Goal: Task Accomplishment & Management: Complete application form

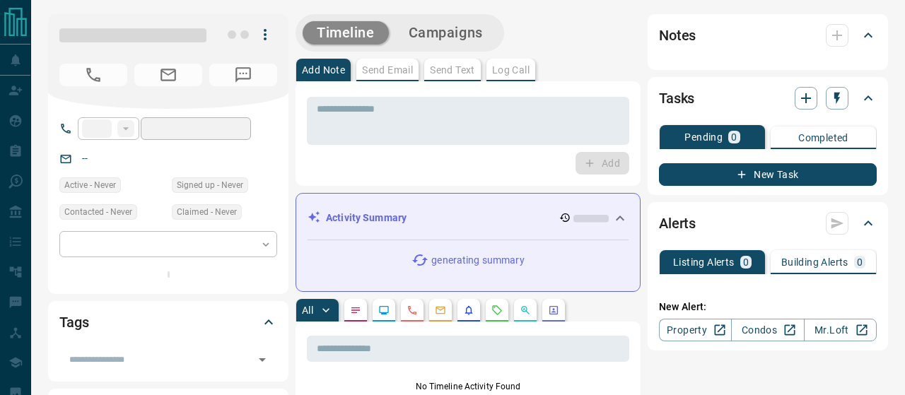
type input "**"
type input "**********"
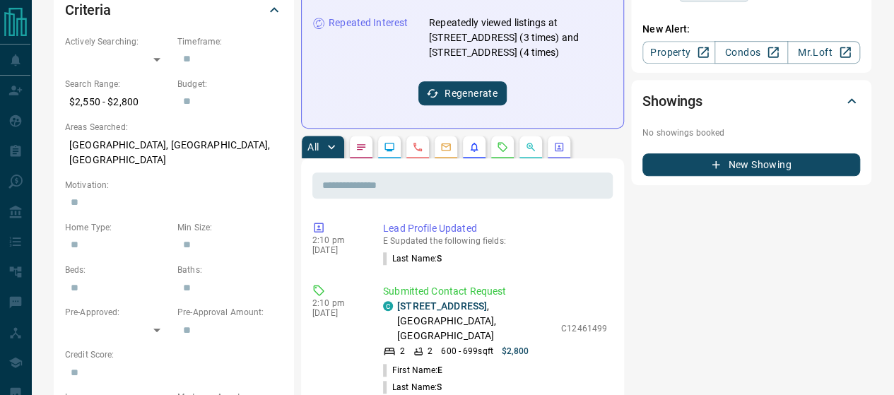
scroll to position [424, 0]
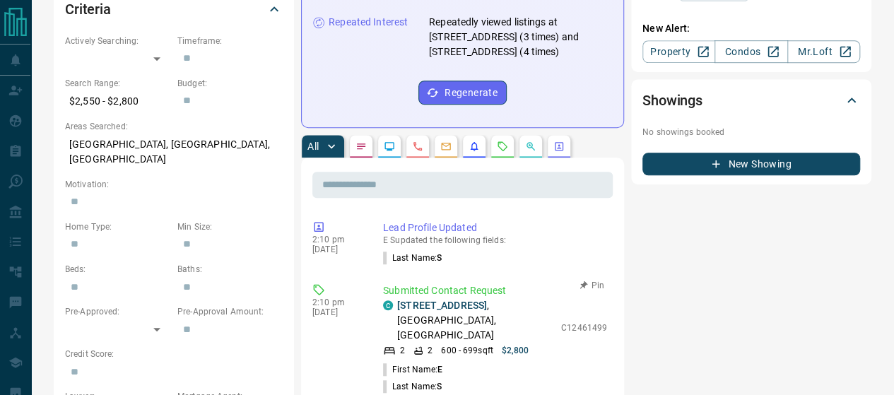
drag, startPoint x: 496, startPoint y: 365, endPoint x: 411, endPoint y: 365, distance: 84.8
copy span "[EMAIL_ADDRESS][DOMAIN_NAME]"
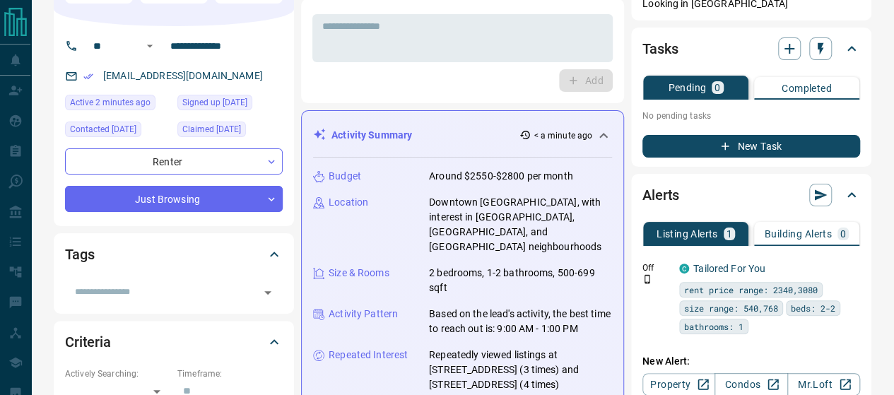
scroll to position [71, 0]
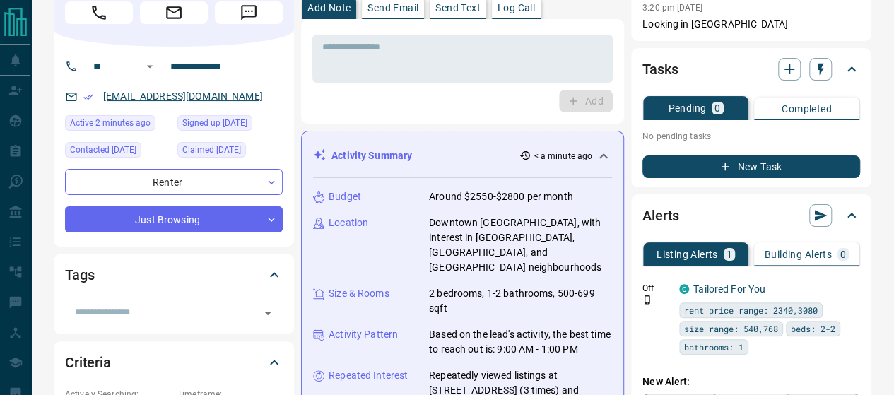
click at [198, 90] on link "[EMAIL_ADDRESS][DOMAIN_NAME]" at bounding box center [183, 95] width 160 height 11
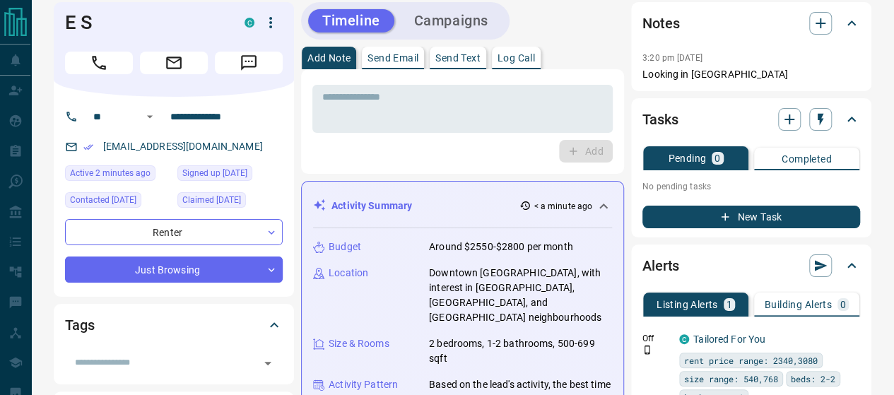
scroll to position [0, 0]
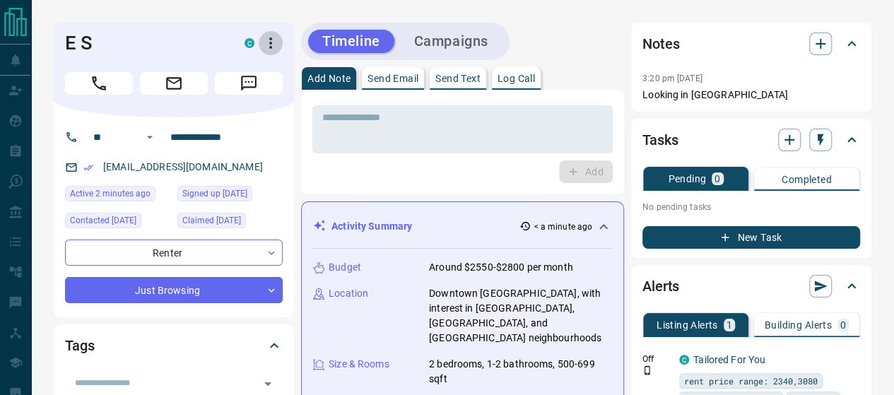
click at [262, 35] on icon "button" at bounding box center [270, 43] width 17 height 17
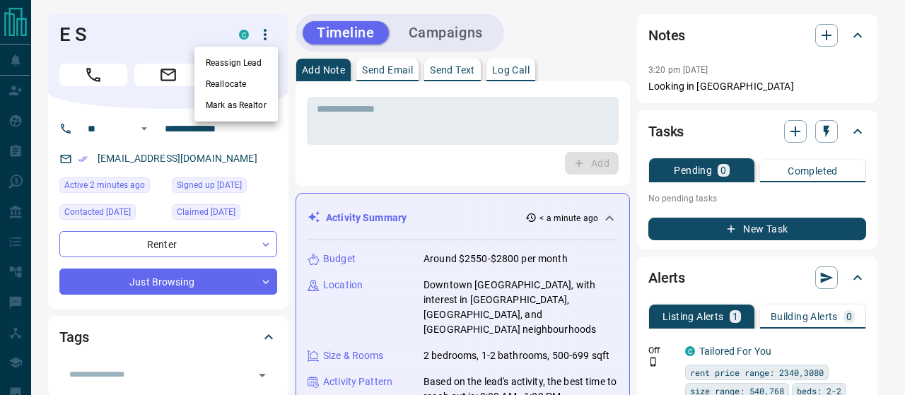
click at [242, 155] on div at bounding box center [452, 197] width 905 height 395
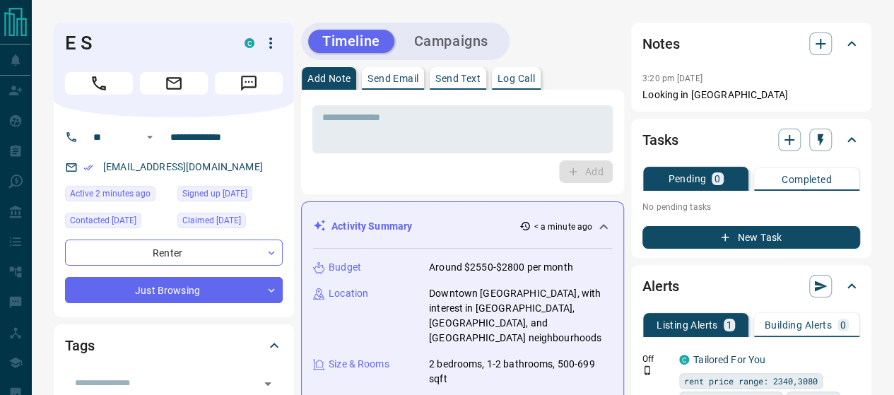
click at [264, 35] on icon "button" at bounding box center [270, 43] width 17 height 17
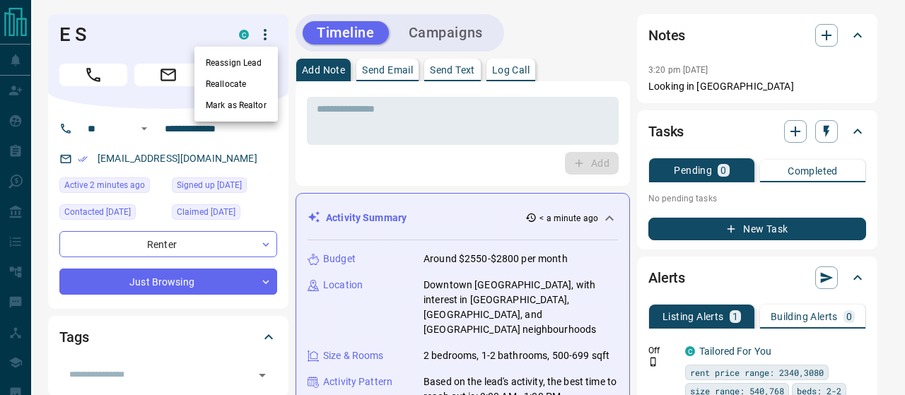
click at [208, 161] on div at bounding box center [452, 197] width 905 height 395
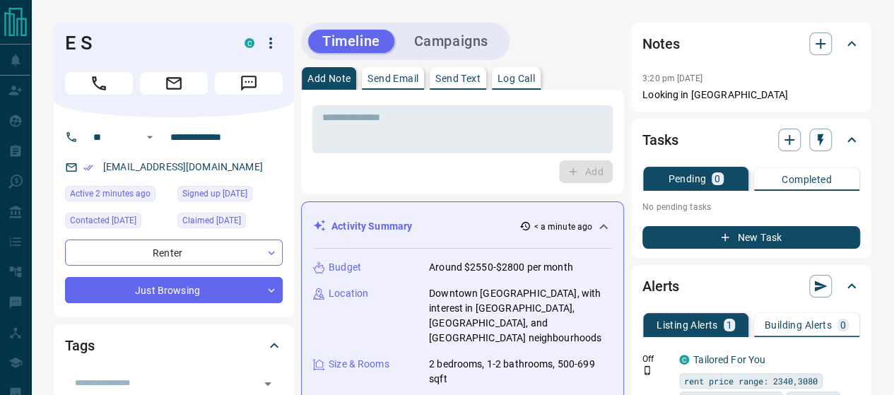
click at [66, 161] on icon at bounding box center [71, 167] width 13 height 13
click at [243, 158] on div "[EMAIL_ADDRESS][DOMAIN_NAME]" at bounding box center [174, 166] width 218 height 23
click at [240, 166] on div "[EMAIL_ADDRESS][DOMAIN_NAME]" at bounding box center [174, 166] width 218 height 23
click at [287, 165] on div "**********" at bounding box center [174, 217] width 240 height 200
click at [262, 162] on div "[EMAIL_ADDRESS][DOMAIN_NAME]" at bounding box center [174, 166] width 218 height 23
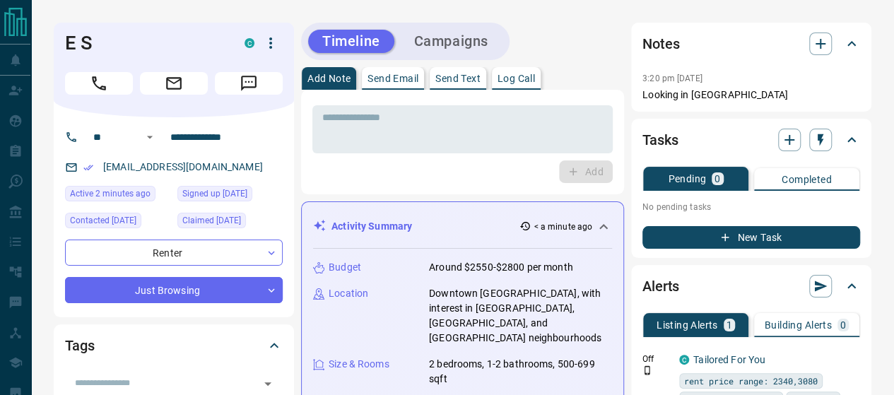
drag, startPoint x: 262, startPoint y: 162, endPoint x: 225, endPoint y: 162, distance: 36.8
click at [262, 162] on div "[EMAIL_ADDRESS][DOMAIN_NAME]" at bounding box center [174, 166] width 218 height 23
click at [180, 162] on link "[EMAIL_ADDRESS][DOMAIN_NAME]" at bounding box center [183, 166] width 160 height 11
click at [266, 158] on div "[EMAIL_ADDRESS][DOMAIN_NAME]" at bounding box center [174, 166] width 218 height 23
click at [223, 35] on icon "button" at bounding box center [228, 40] width 11 height 11
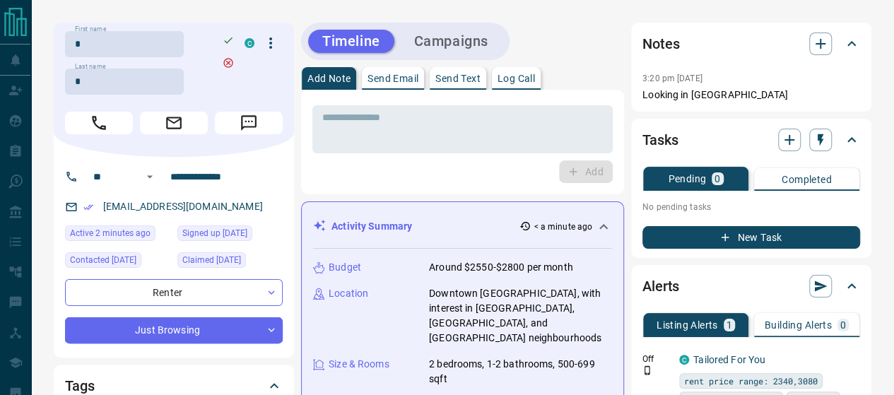
click at [202, 195] on p "[EMAIL_ADDRESS][DOMAIN_NAME]" at bounding box center [183, 206] width 168 height 23
click at [260, 195] on div "[EMAIL_ADDRESS][DOMAIN_NAME]" at bounding box center [174, 206] width 218 height 23
click at [269, 196] on div "[EMAIL_ADDRESS][DOMAIN_NAME]" at bounding box center [174, 206] width 218 height 23
click at [66, 203] on icon at bounding box center [71, 207] width 11 height 8
click at [182, 170] on input "**********" at bounding box center [220, 176] width 110 height 23
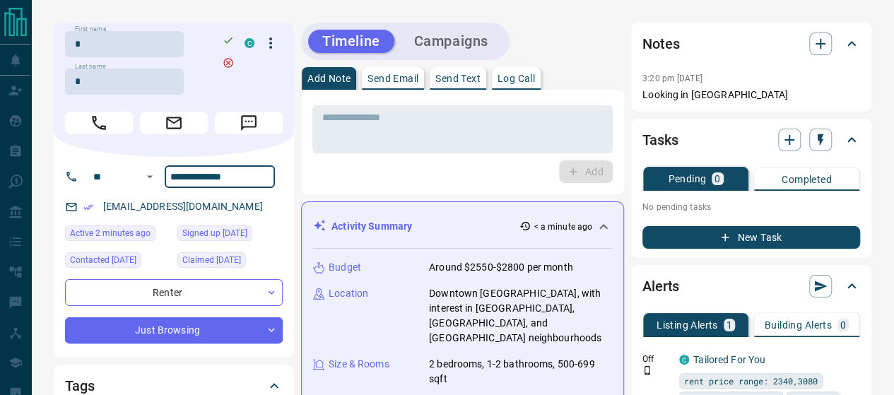
click at [182, 170] on input "**********" at bounding box center [220, 176] width 110 height 23
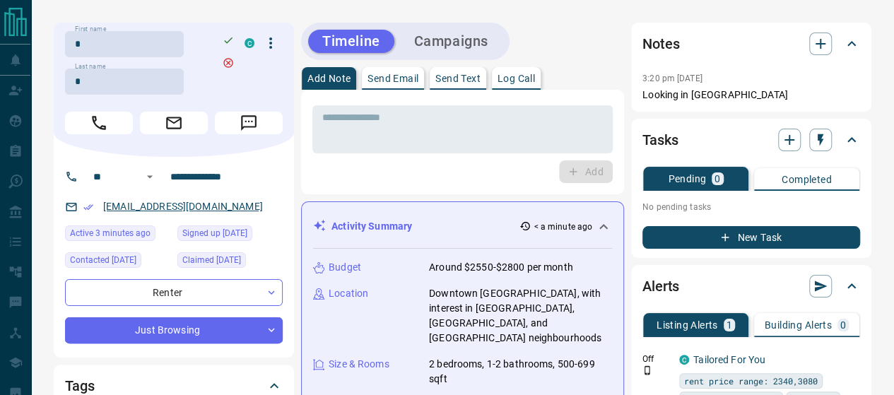
click at [187, 204] on link "[EMAIL_ADDRESS][DOMAIN_NAME]" at bounding box center [183, 206] width 160 height 11
drag, startPoint x: 230, startPoint y: 196, endPoint x: 82, endPoint y: 188, distance: 148.7
click at [81, 195] on div "[EMAIL_ADDRESS][DOMAIN_NAME]" at bounding box center [174, 206] width 218 height 23
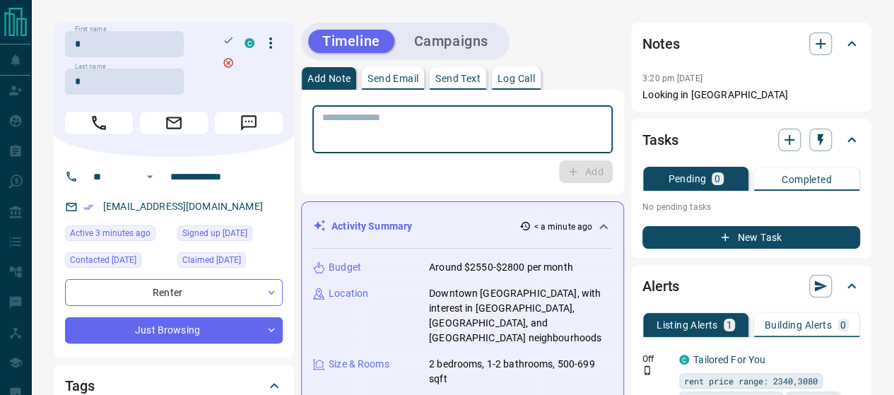
click at [359, 118] on textarea at bounding box center [462, 130] width 281 height 36
paste textarea "**********"
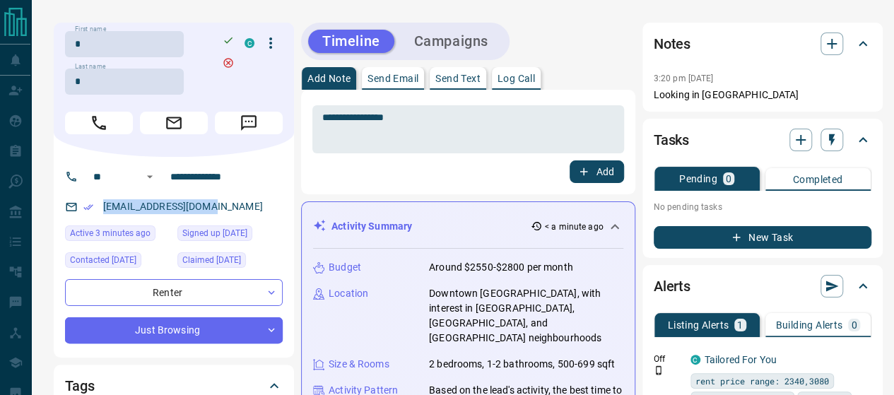
drag, startPoint x: 212, startPoint y: 196, endPoint x: 70, endPoint y: 201, distance: 142.1
click at [70, 201] on div "[EMAIL_ADDRESS][DOMAIN_NAME]" at bounding box center [174, 206] width 218 height 23
click at [77, 195] on div "[EMAIL_ADDRESS][DOMAIN_NAME]" at bounding box center [174, 206] width 218 height 23
click at [165, 114] on icon "Email" at bounding box center [174, 123] width 18 height 18
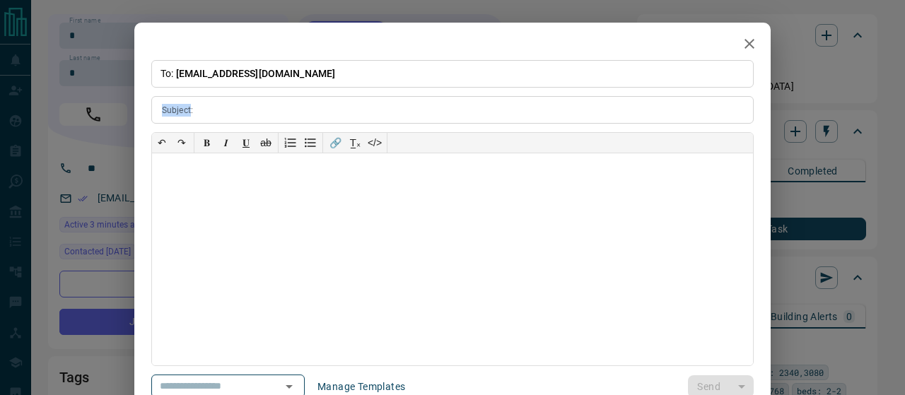
click at [748, 43] on icon "button" at bounding box center [749, 43] width 17 height 17
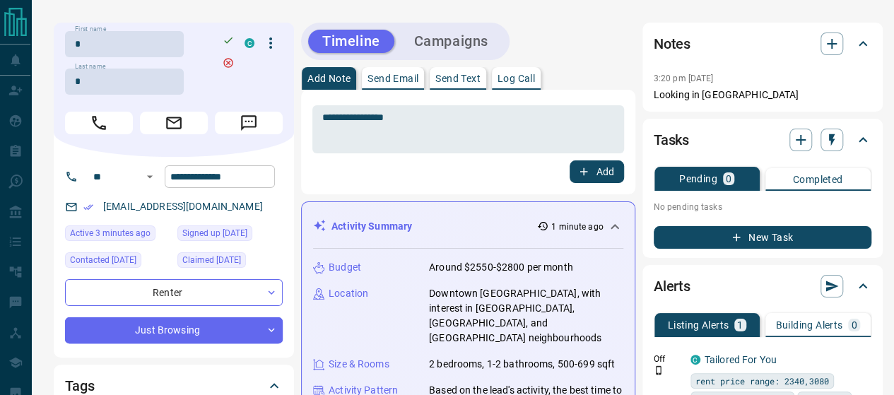
click at [243, 172] on input "**********" at bounding box center [220, 176] width 110 height 23
click at [110, 201] on link "[EMAIL_ADDRESS][DOMAIN_NAME]" at bounding box center [183, 206] width 160 height 11
click at [86, 202] on icon "Email Verified" at bounding box center [88, 207] width 10 height 10
click at [83, 204] on icon "Email Verified" at bounding box center [88, 207] width 10 height 6
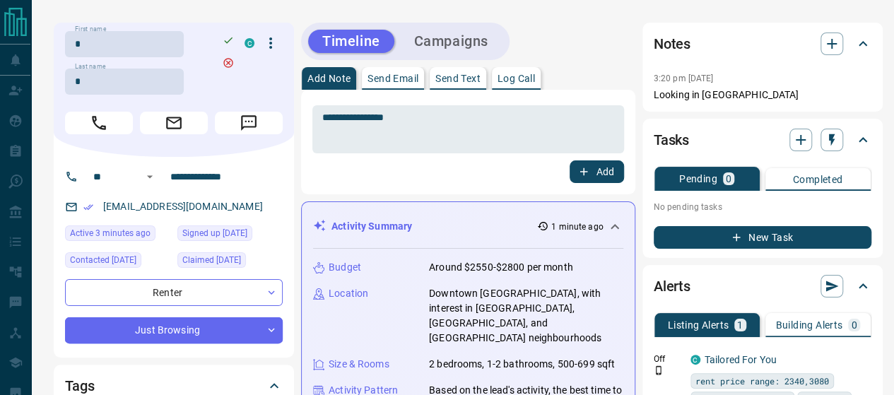
click at [65, 201] on icon at bounding box center [71, 207] width 13 height 13
click at [224, 37] on icon "button" at bounding box center [228, 40] width 8 height 6
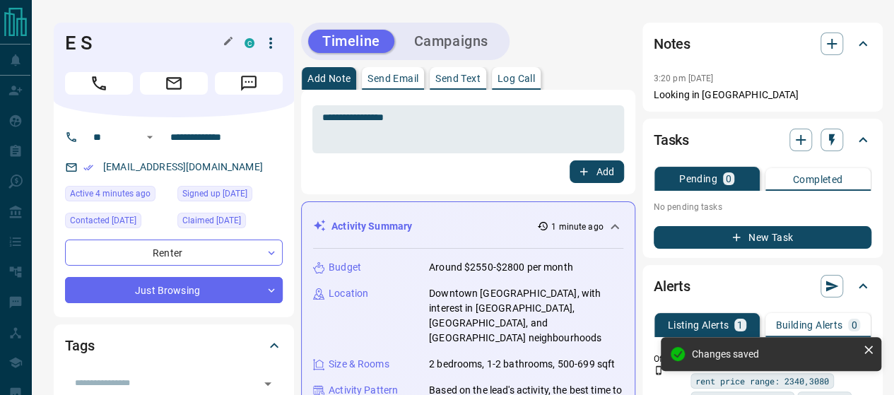
click at [226, 158] on div "[EMAIL_ADDRESS][DOMAIN_NAME]" at bounding box center [174, 166] width 218 height 23
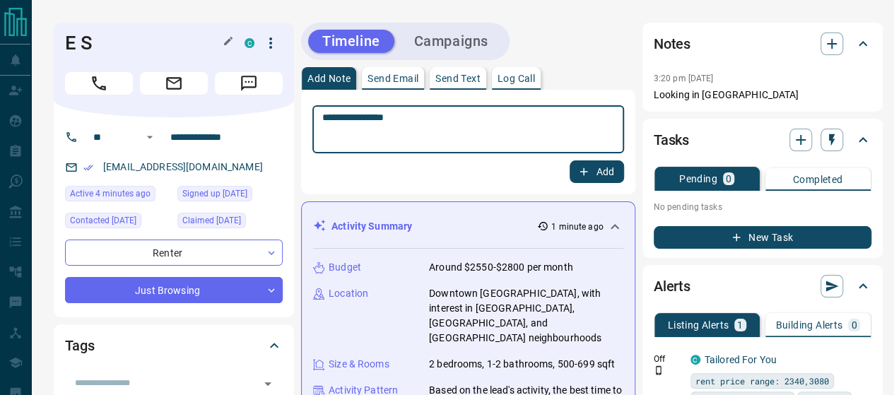
click at [322, 112] on textarea "**********" at bounding box center [468, 130] width 292 height 36
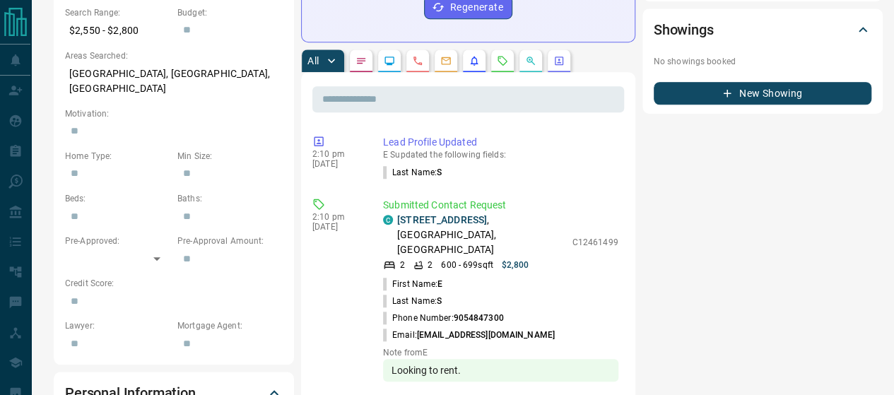
type textarea "**********"
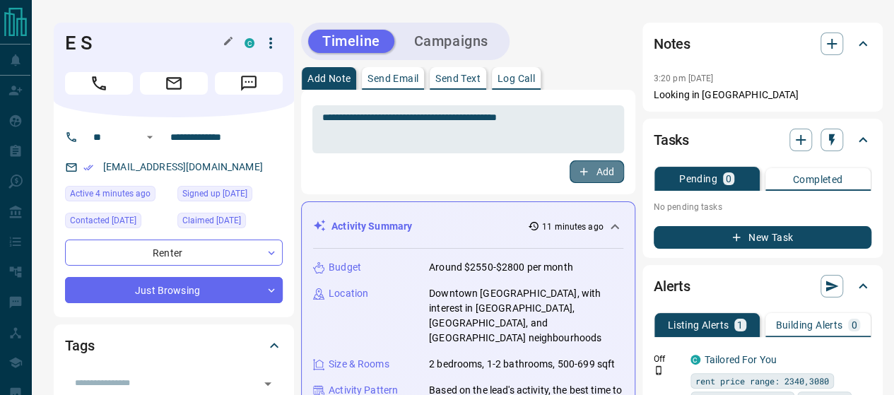
click at [577, 160] on button "Add" at bounding box center [597, 171] width 54 height 23
click at [440, 119] on textarea at bounding box center [468, 130] width 292 height 36
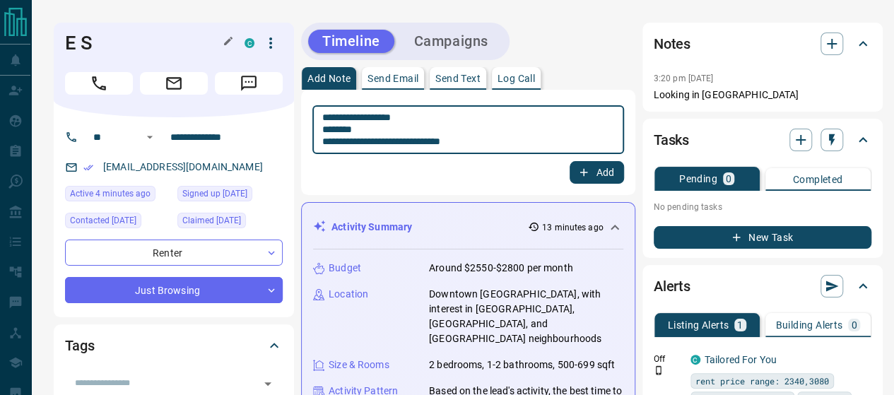
type textarea "**********"
click at [597, 161] on button "Add" at bounding box center [597, 172] width 54 height 23
